Goal: Check status: Check status

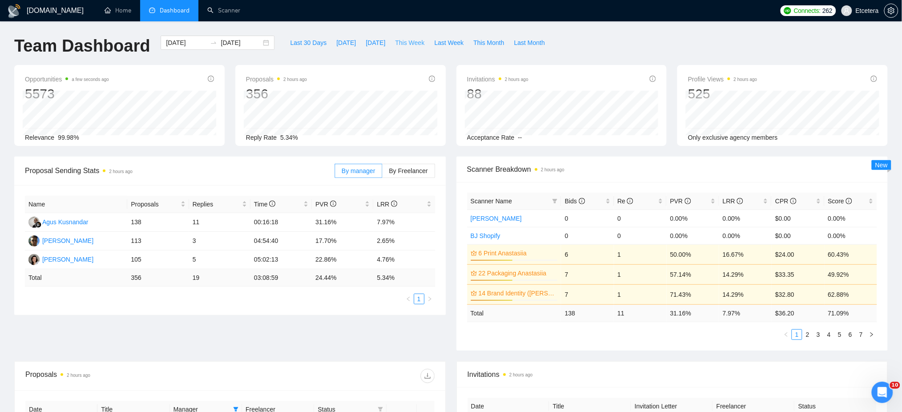
click at [401, 40] on span "This Week" at bounding box center [409, 43] width 29 height 10
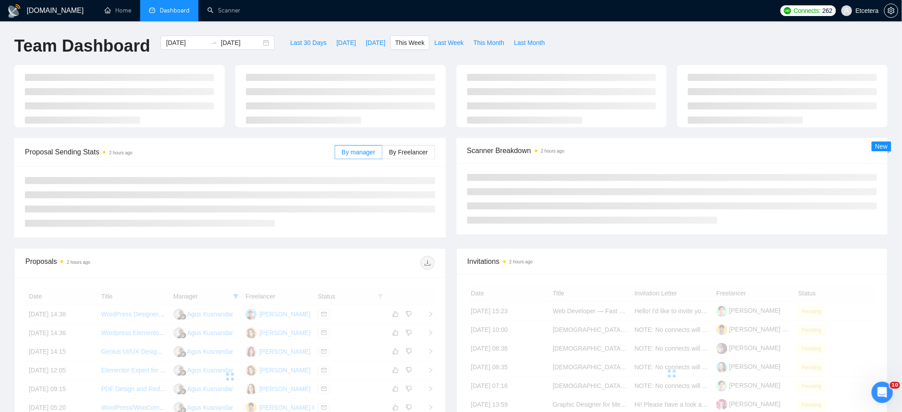
type input "[DATE]"
